Goal: Task Accomplishment & Management: Complete application form

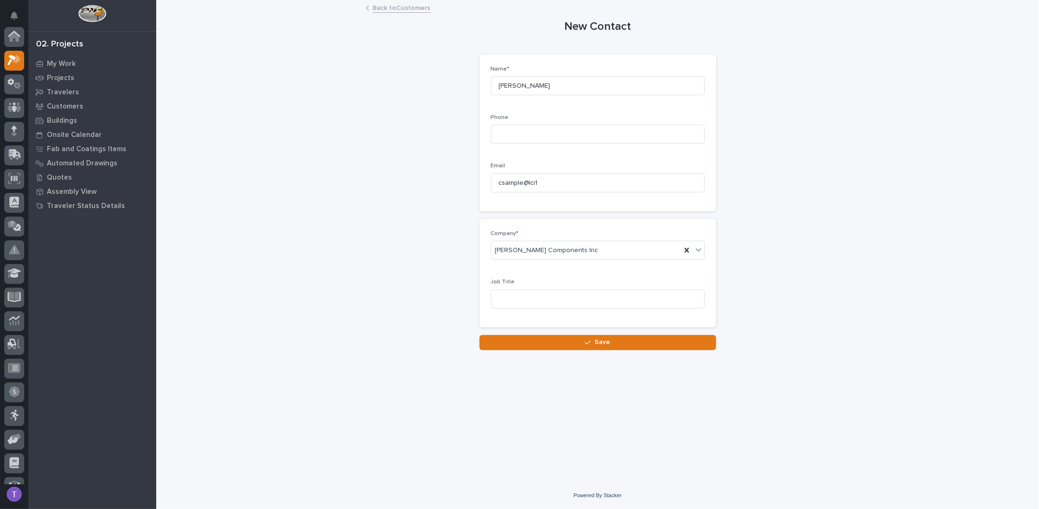
scroll to position [24, 0]
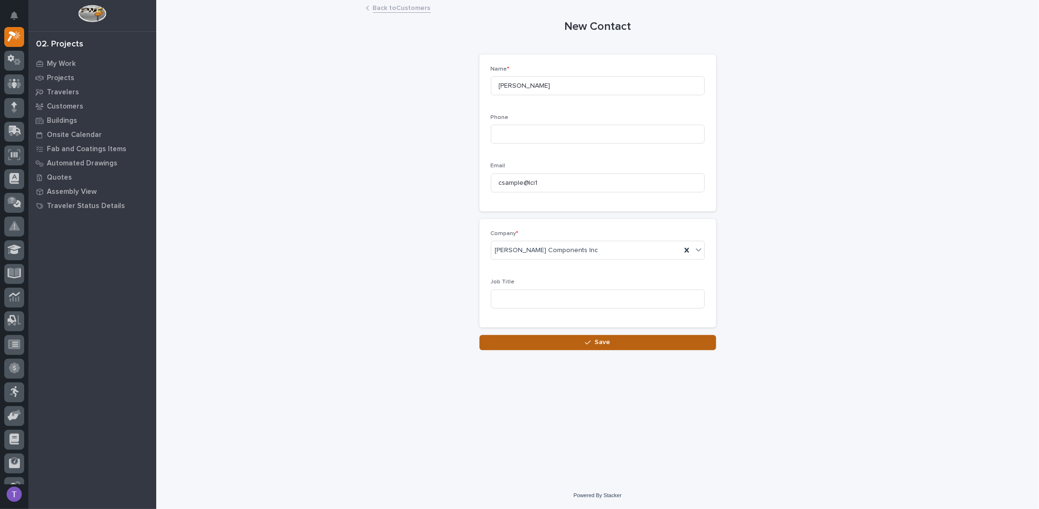
click at [600, 341] on span "Save" at bounding box center [603, 342] width 16 height 9
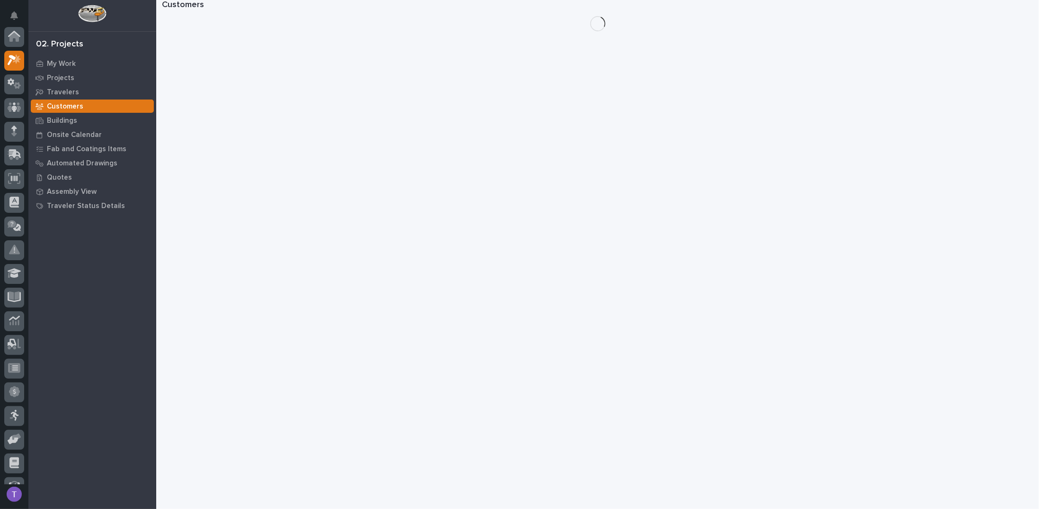
scroll to position [24, 0]
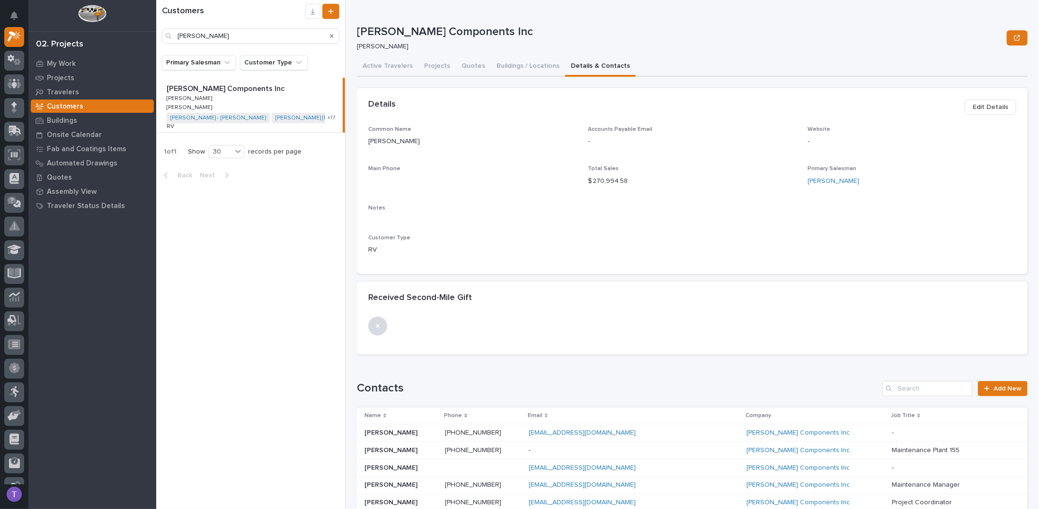
click at [331, 35] on icon "Search" at bounding box center [332, 36] width 4 height 4
click at [261, 34] on input "Search" at bounding box center [251, 35] width 178 height 15
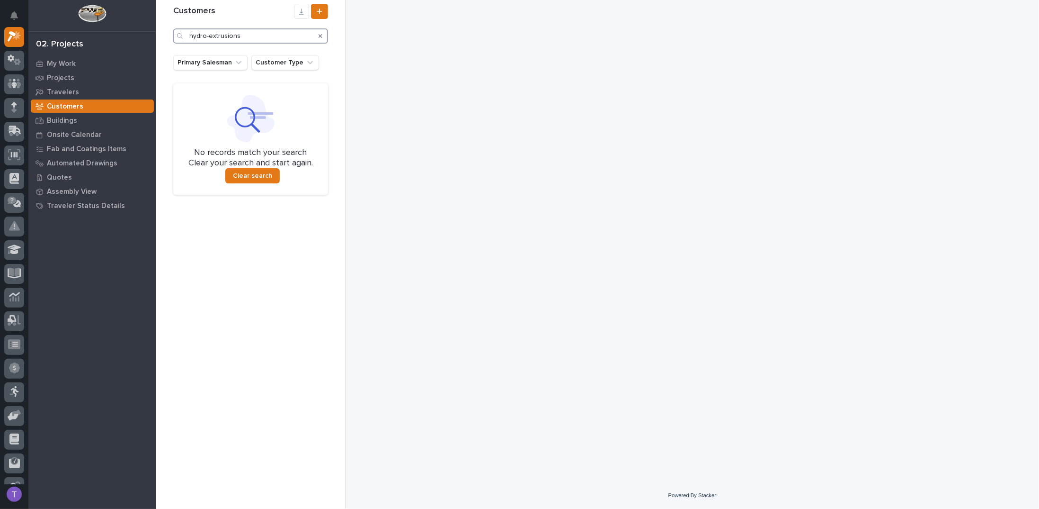
drag, startPoint x: 245, startPoint y: 36, endPoint x: 152, endPoint y: 36, distance: 92.8
click at [156, 36] on div "My Settings Log Out 02. Projects My Work Projects Travelers Customers Buildings…" at bounding box center [597, 254] width 883 height 509
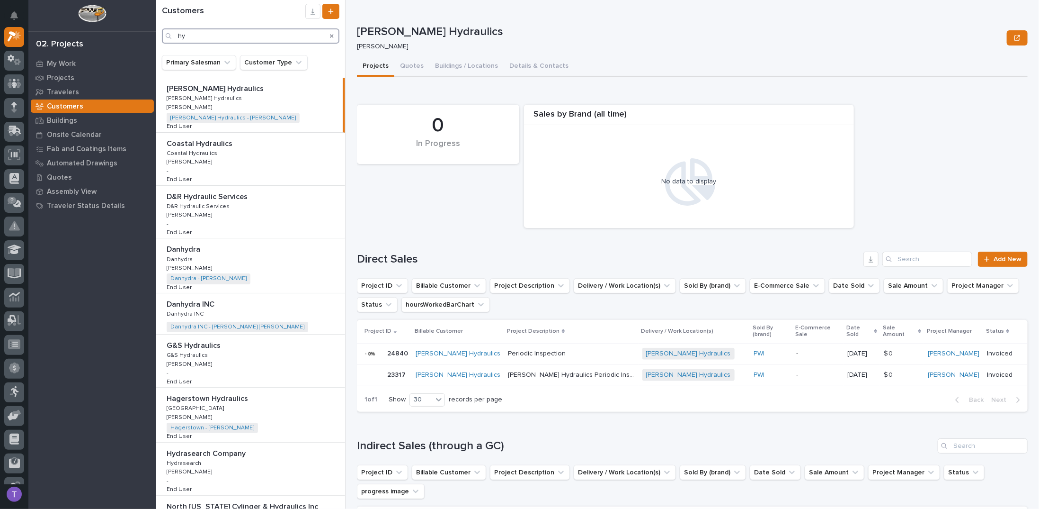
type input "h"
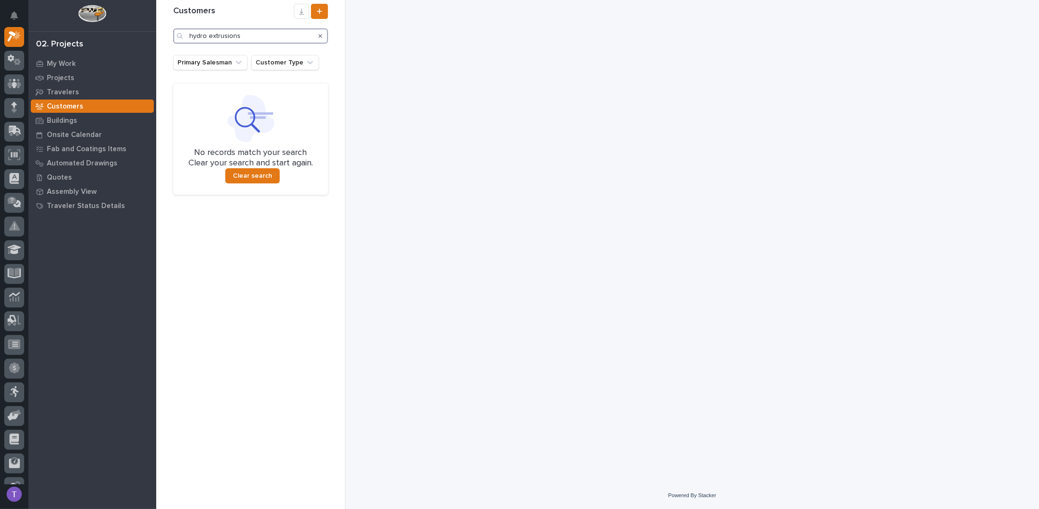
type input "hydro extrusions"
click at [229, 9] on h1 "Customers" at bounding box center [233, 11] width 121 height 10
click at [320, 35] on icon "Search" at bounding box center [321, 36] width 4 height 4
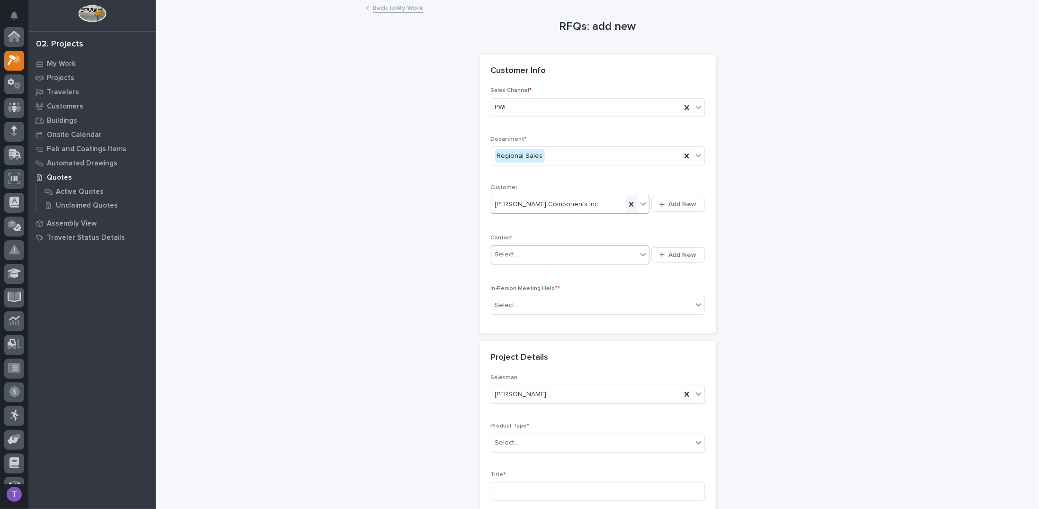
scroll to position [24, 0]
click at [548, 250] on div "Select..." at bounding box center [565, 255] width 146 height 16
type input "**********"
click at [526, 269] on div "Lippert - Carl Sample" at bounding box center [567, 271] width 159 height 17
click at [505, 304] on div "Select..." at bounding box center [507, 305] width 24 height 10
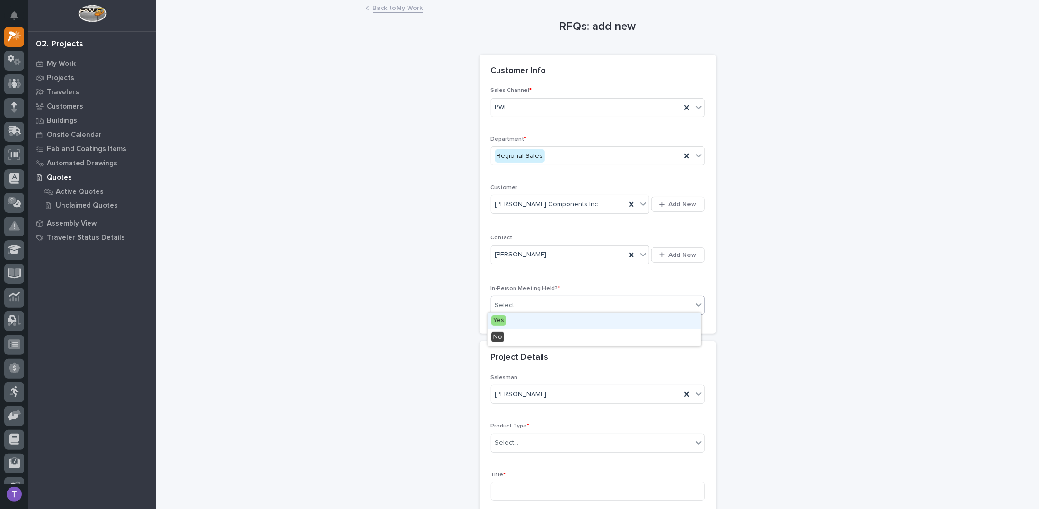
click at [501, 318] on span "Yes" at bounding box center [499, 320] width 15 height 10
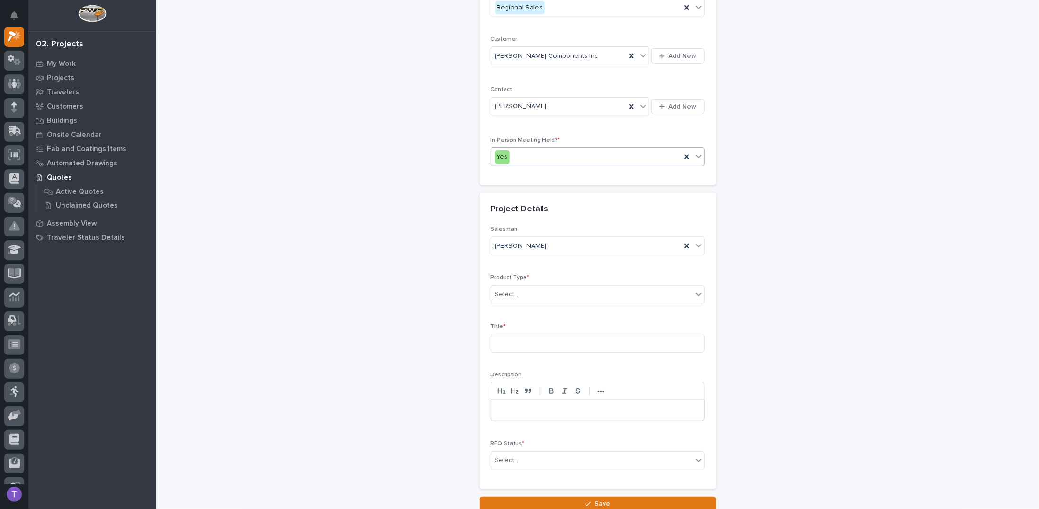
scroll to position [221, 0]
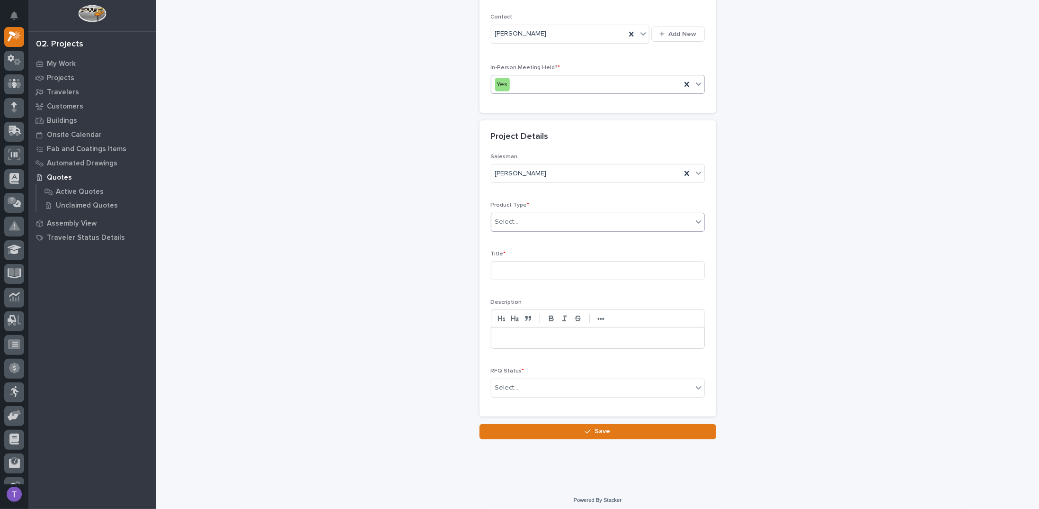
click at [507, 217] on div "Select..." at bounding box center [507, 222] width 24 height 10
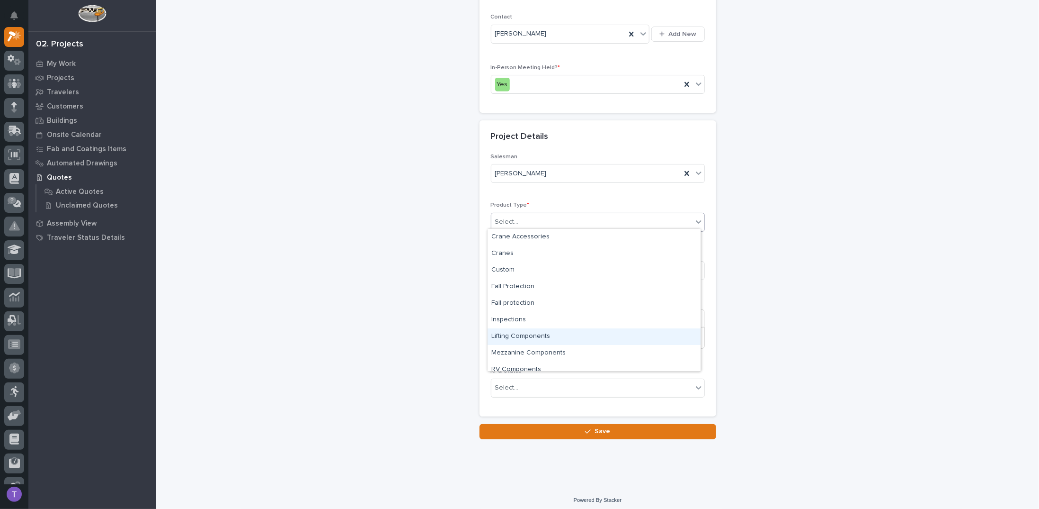
scroll to position [24, 0]
click at [511, 329] on div "Mezzanine Components" at bounding box center [594, 329] width 213 height 17
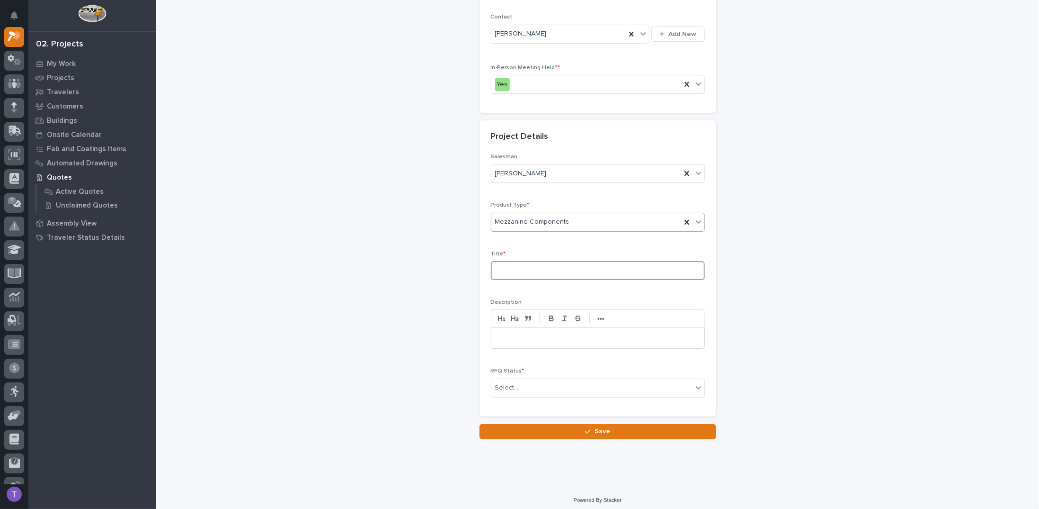
click at [510, 265] on input at bounding box center [598, 270] width 214 height 19
type input "Plant 19 - Locker Mezzanine"
click at [512, 333] on p at bounding box center [598, 337] width 199 height 9
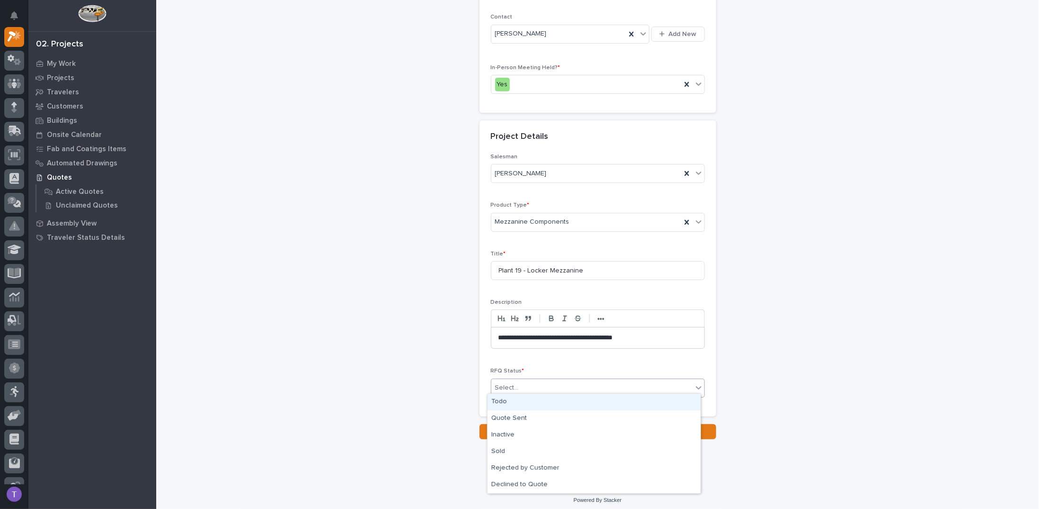
click at [506, 380] on div "Select..." at bounding box center [592, 388] width 201 height 16
click at [502, 399] on div "Todo" at bounding box center [594, 402] width 213 height 17
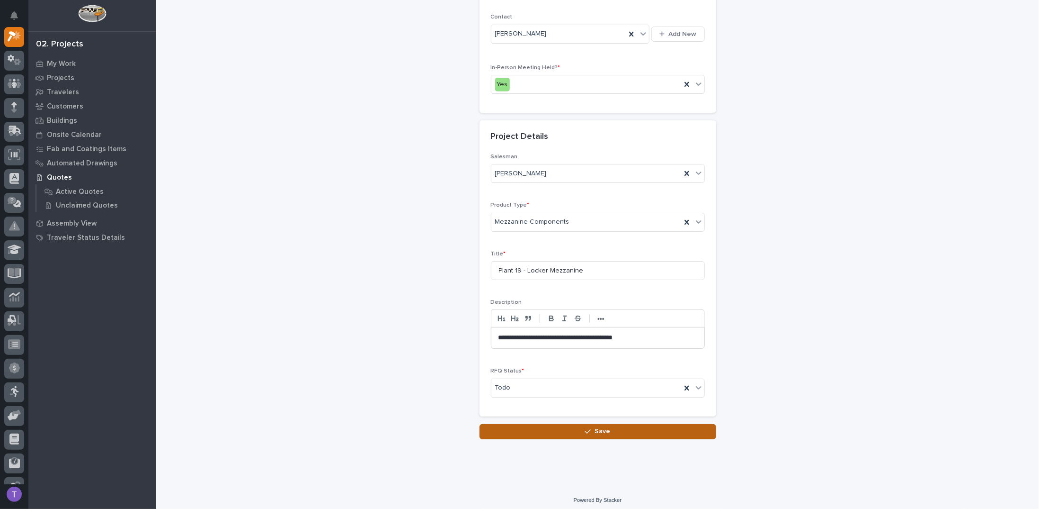
click at [601, 427] on span "Save" at bounding box center [603, 431] width 16 height 9
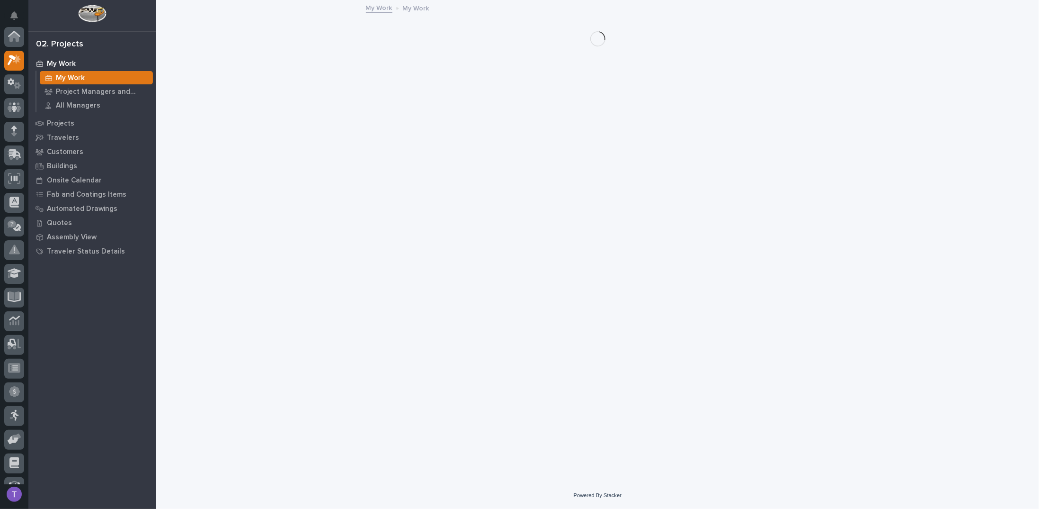
scroll to position [24, 0]
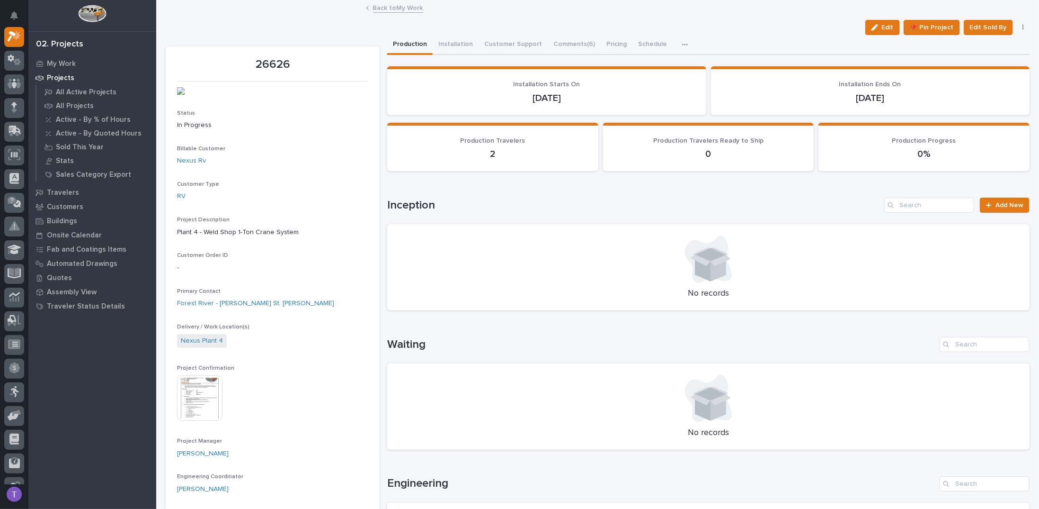
click at [375, 8] on link "Back to My Work" at bounding box center [398, 7] width 50 height 11
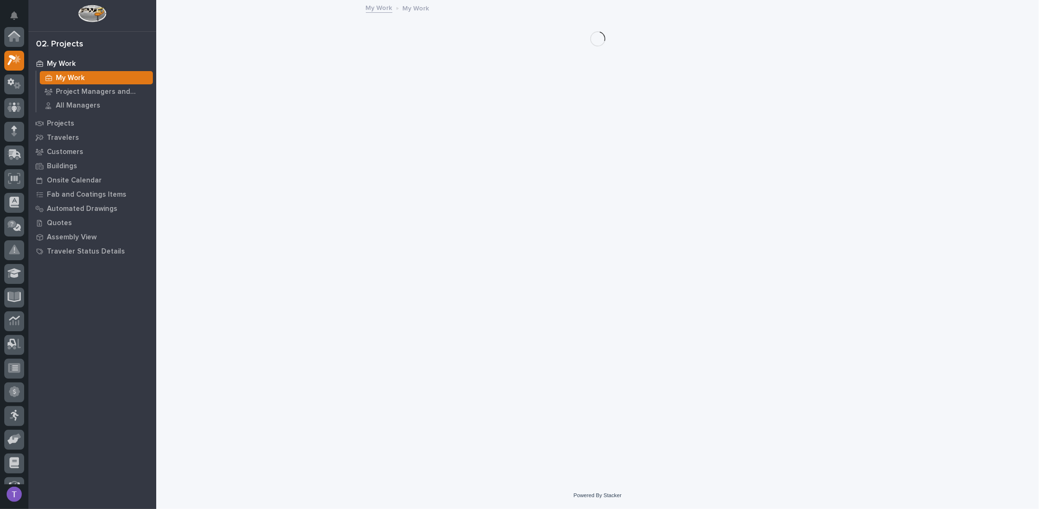
scroll to position [24, 0]
